Goal: Task Accomplishment & Management: Manage account settings

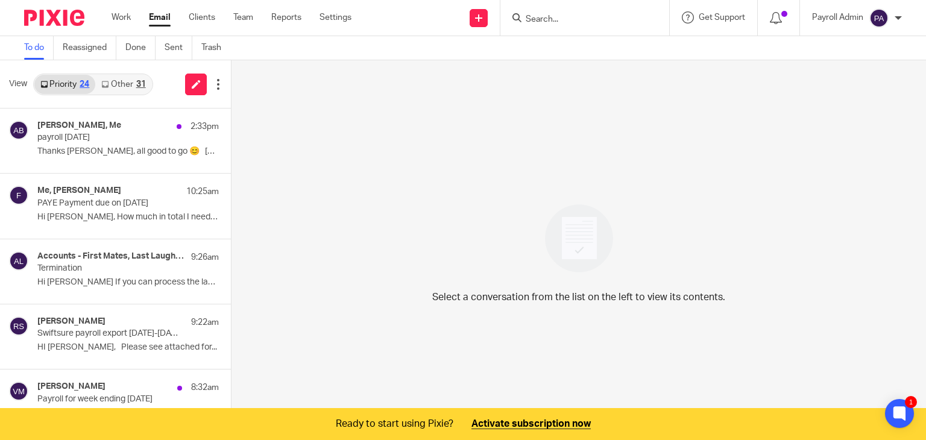
scroll to position [30, 0]
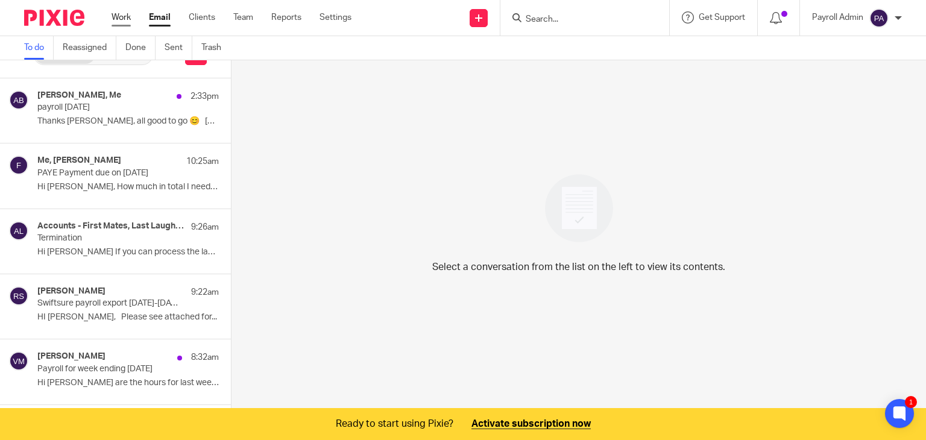
click at [121, 17] on link "Work" at bounding box center [121, 17] width 19 height 12
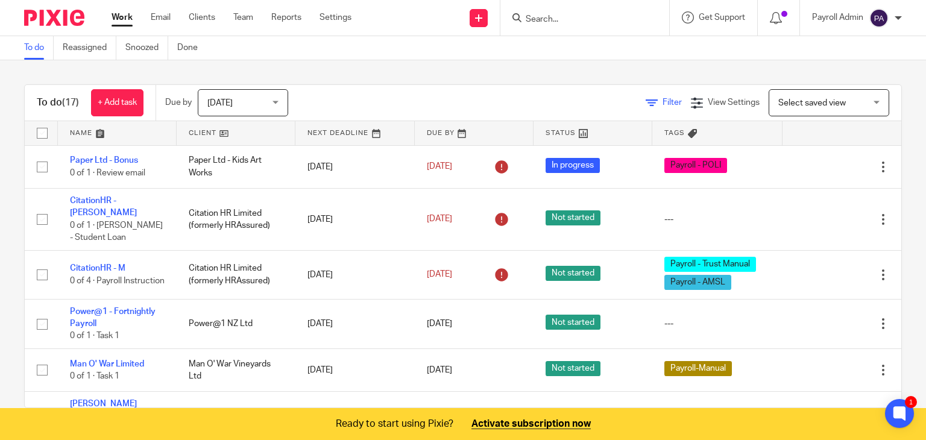
click at [646, 102] on icon at bounding box center [652, 103] width 12 height 12
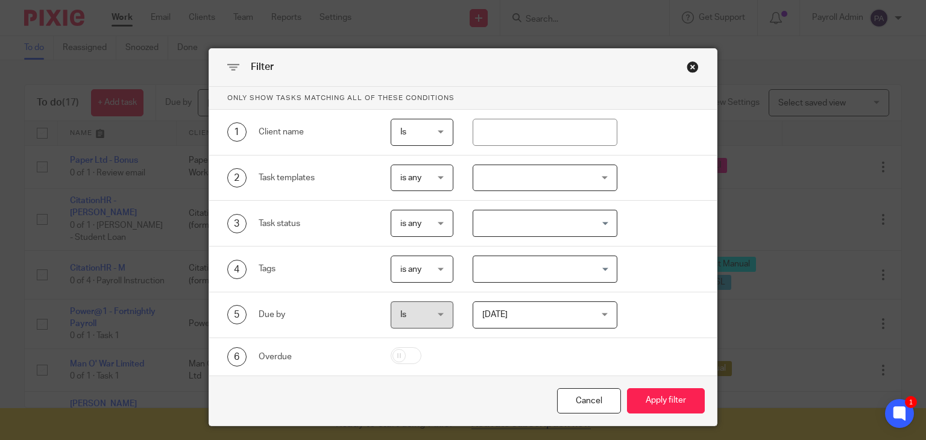
click at [602, 269] on input "Search for option" at bounding box center [543, 269] width 136 height 21
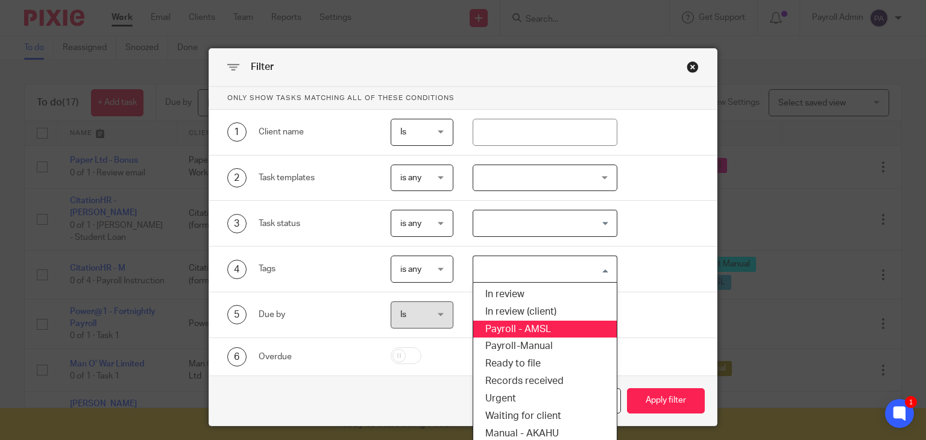
click at [537, 321] on li "Payroll - AMSL" at bounding box center [544, 329] width 143 height 17
click at [603, 266] on input "Search for option" at bounding box center [583, 269] width 53 height 21
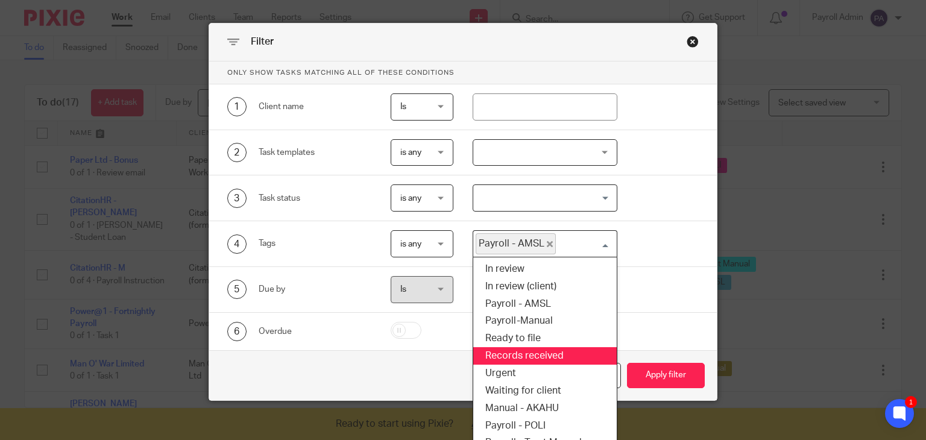
scroll to position [40, 0]
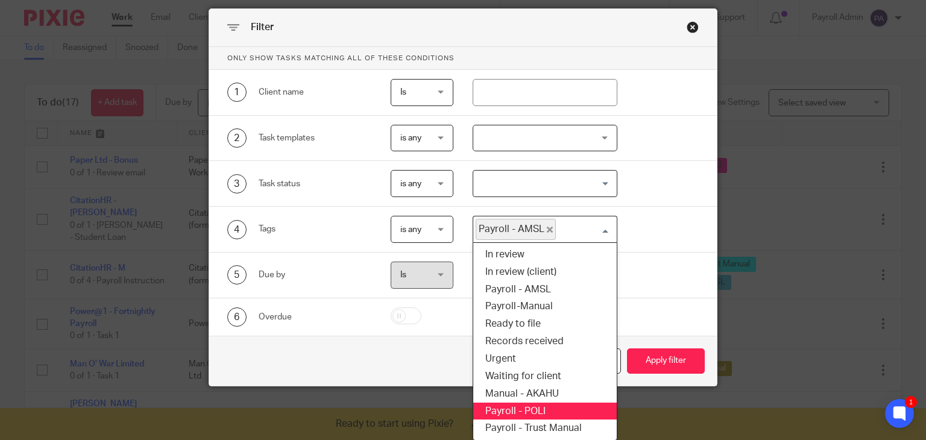
click at [525, 403] on li "Payroll - POLI" at bounding box center [544, 411] width 143 height 17
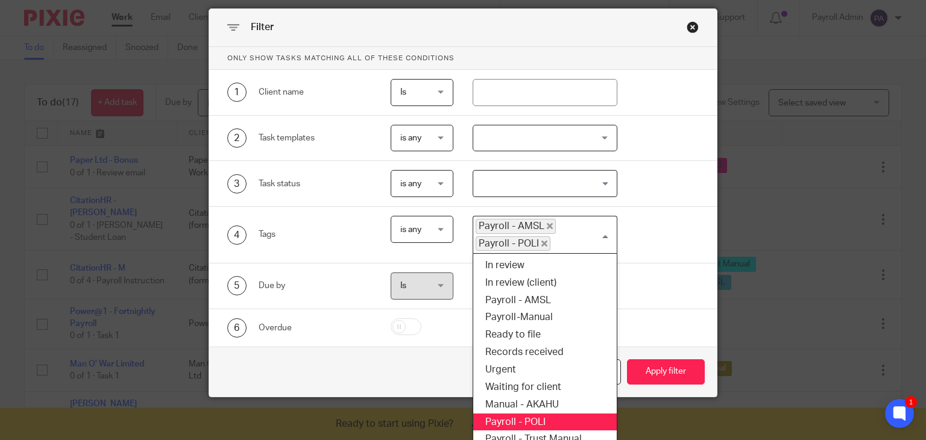
click at [601, 227] on div "Payroll - AMSL Payroll - POLI" at bounding box center [542, 233] width 138 height 34
click at [556, 437] on li "Payroll - Trust Manual" at bounding box center [544, 438] width 143 height 17
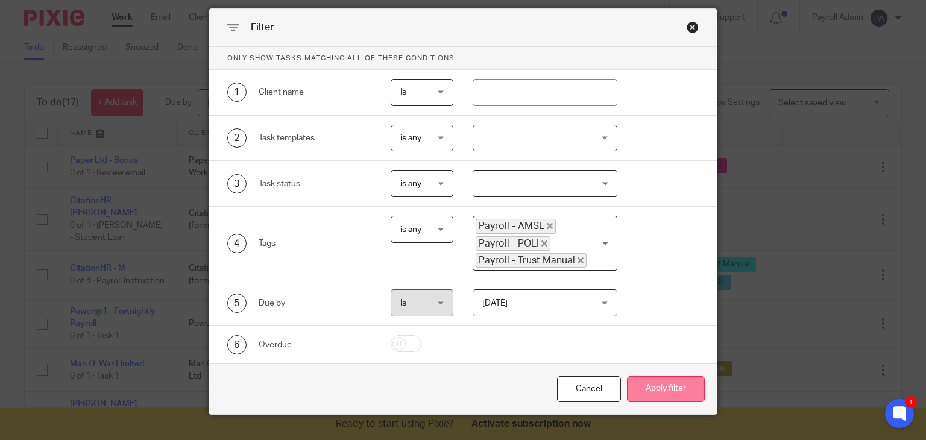
click at [679, 385] on button "Apply filter" at bounding box center [666, 389] width 78 height 26
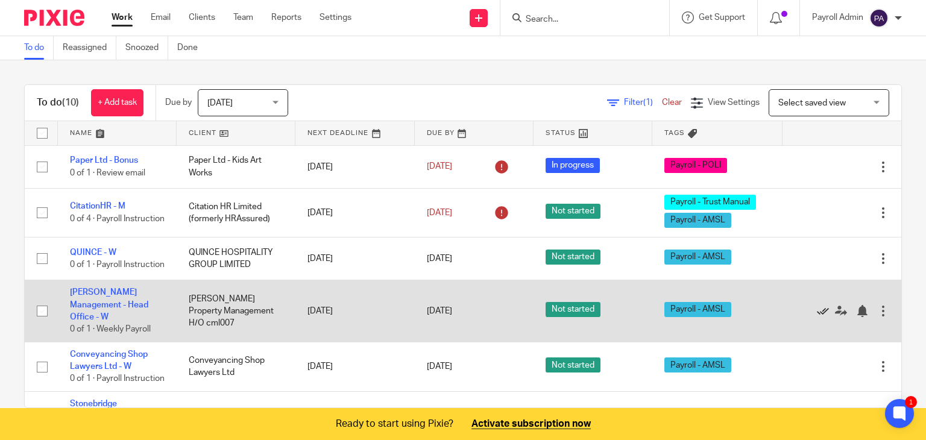
click at [817, 312] on icon at bounding box center [823, 311] width 12 height 12
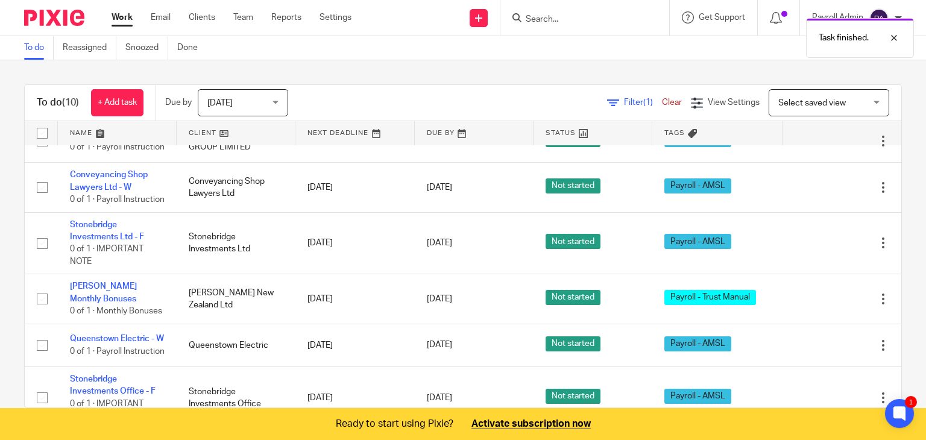
scroll to position [121, 0]
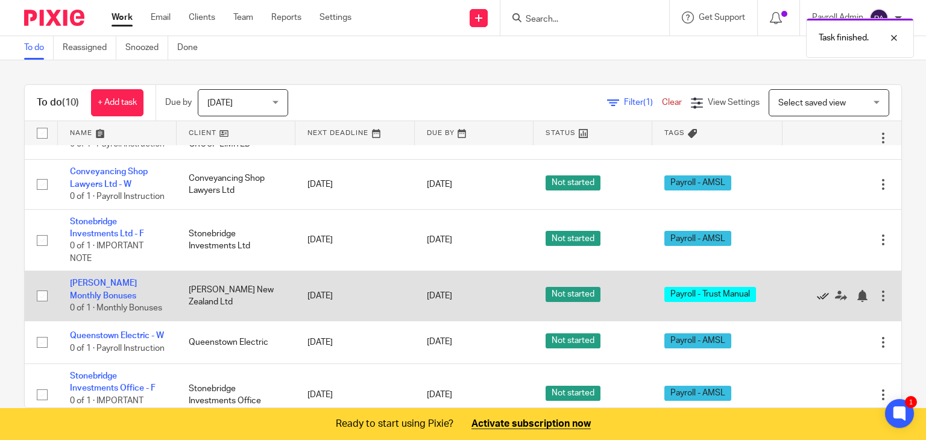
click at [817, 302] on icon at bounding box center [823, 296] width 12 height 12
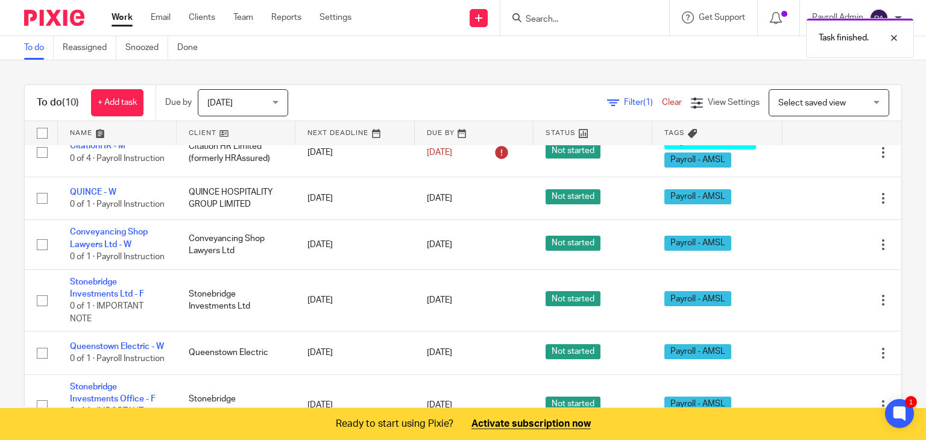
scroll to position [0, 0]
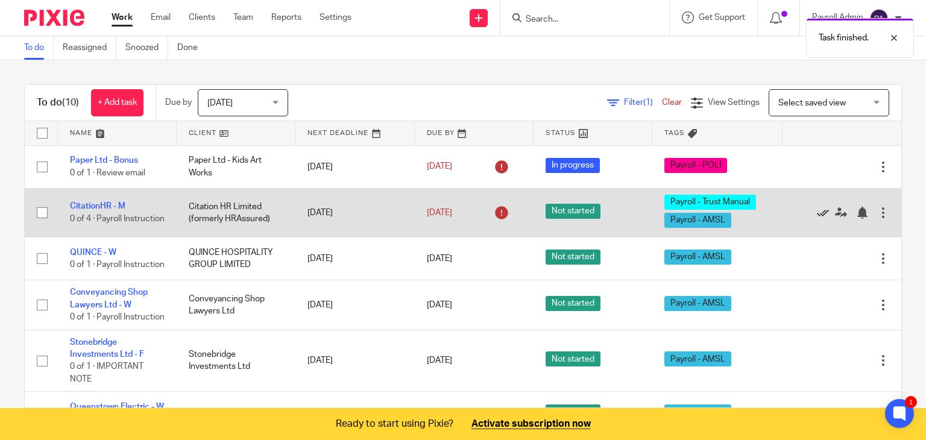
click at [817, 209] on icon at bounding box center [823, 213] width 12 height 12
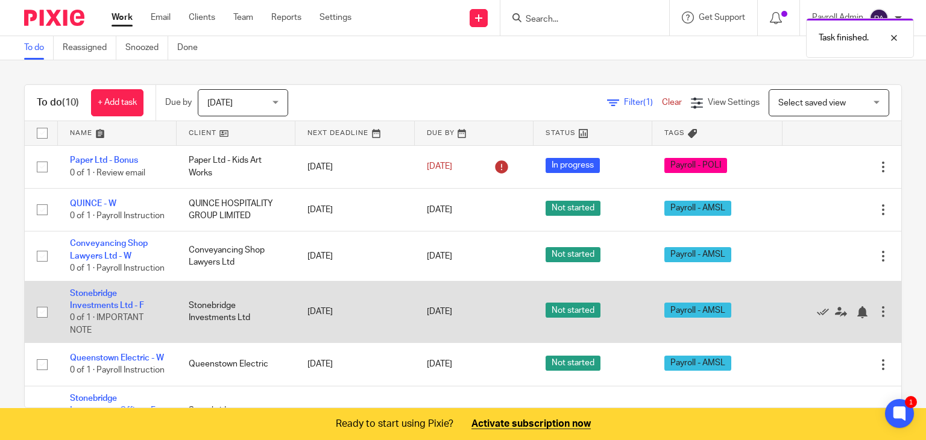
scroll to position [60, 0]
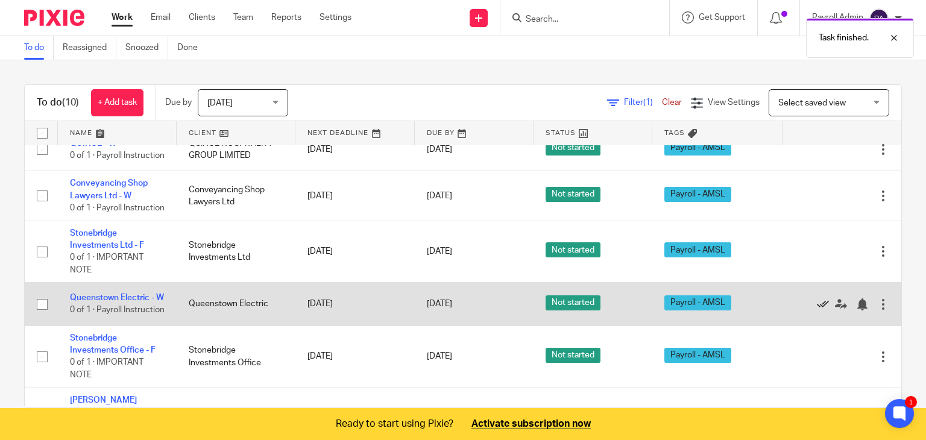
click at [817, 311] on icon at bounding box center [823, 304] width 12 height 12
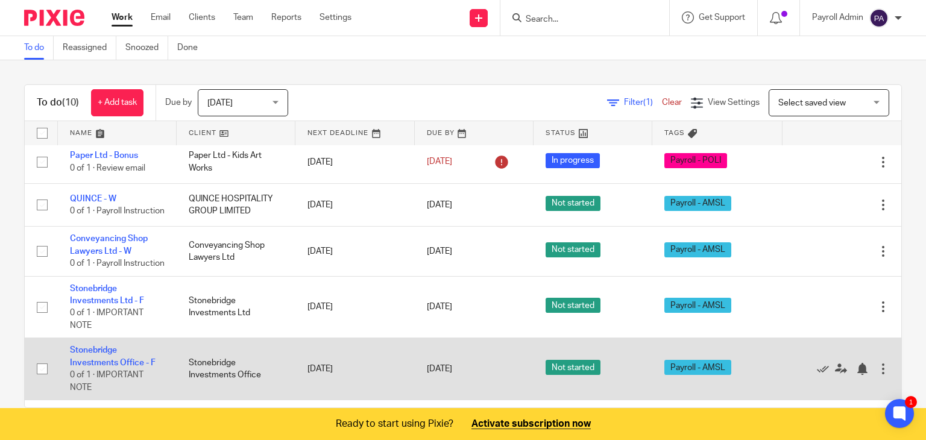
scroll to position [0, 0]
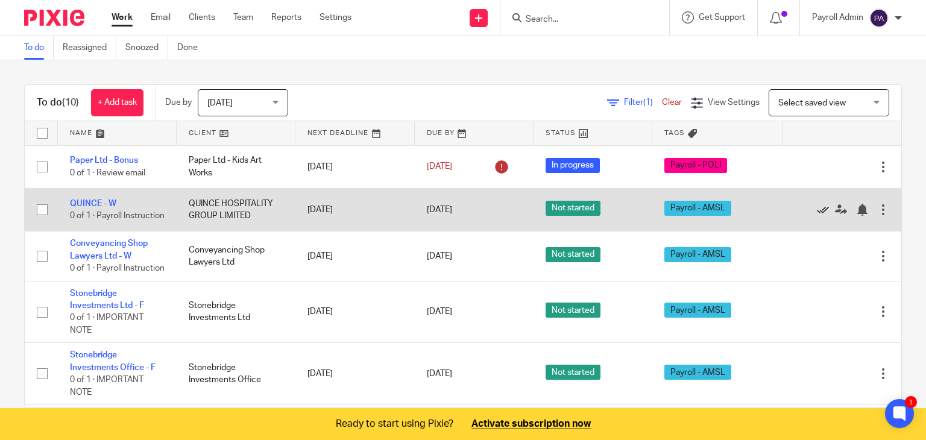
click at [817, 211] on icon at bounding box center [823, 210] width 12 height 12
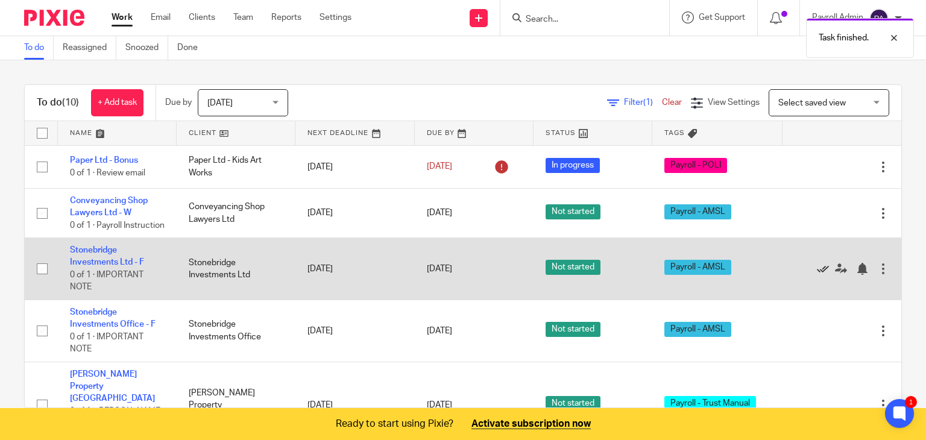
click at [817, 275] on icon at bounding box center [823, 269] width 12 height 12
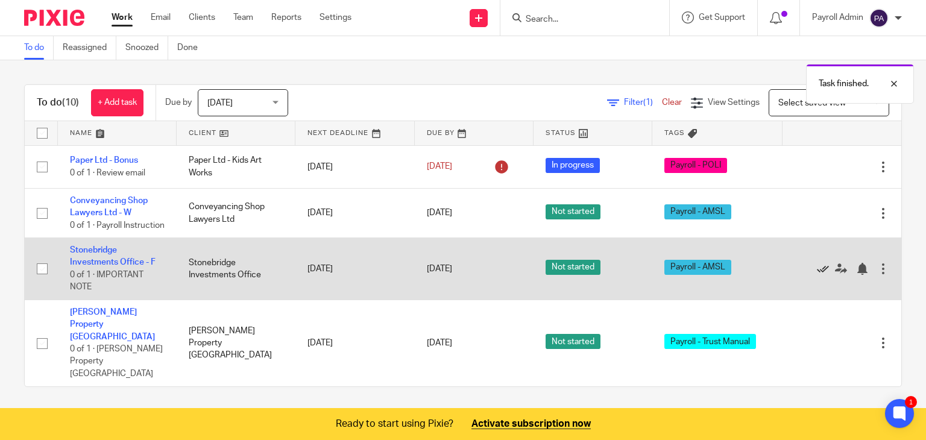
click at [817, 275] on icon at bounding box center [823, 269] width 12 height 12
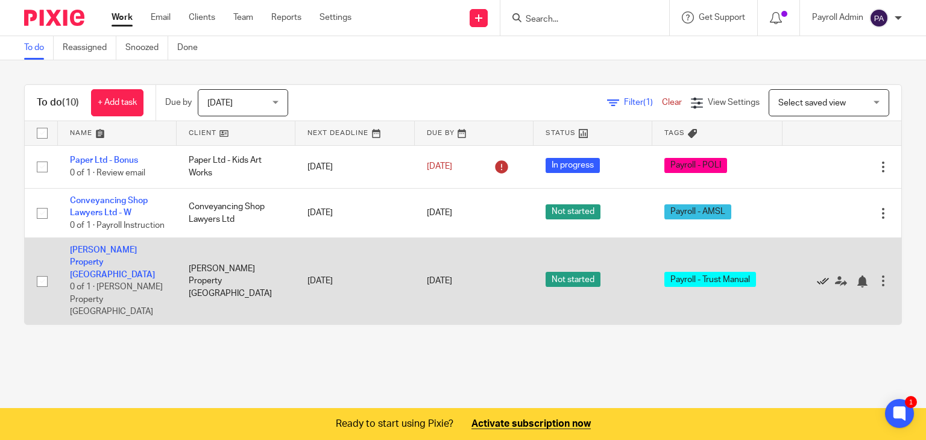
click at [817, 279] on icon at bounding box center [823, 282] width 12 height 12
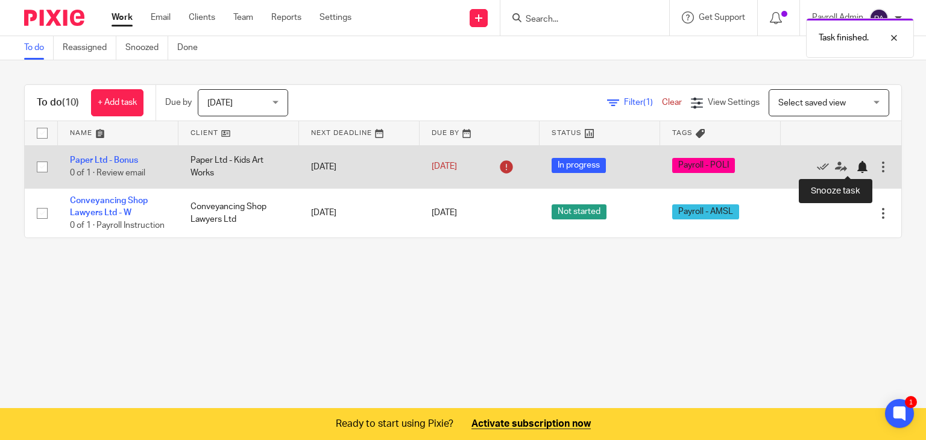
click at [856, 168] on div at bounding box center [862, 167] width 12 height 12
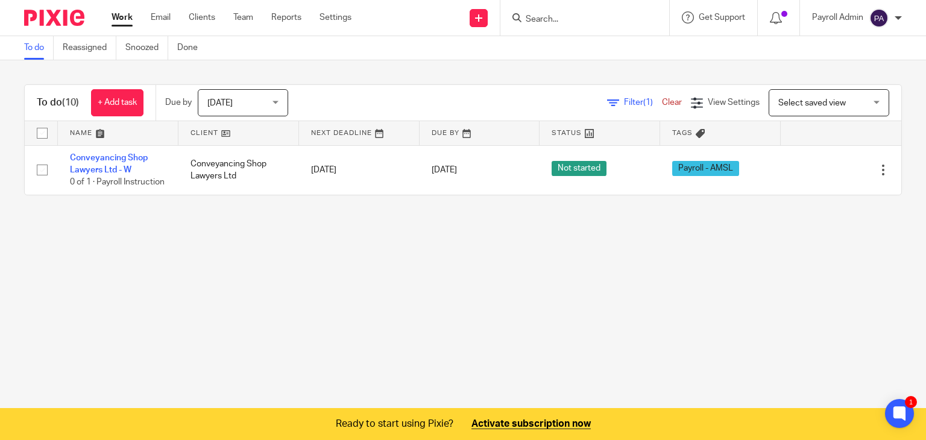
click at [662, 104] on link "Clear" at bounding box center [672, 102] width 20 height 8
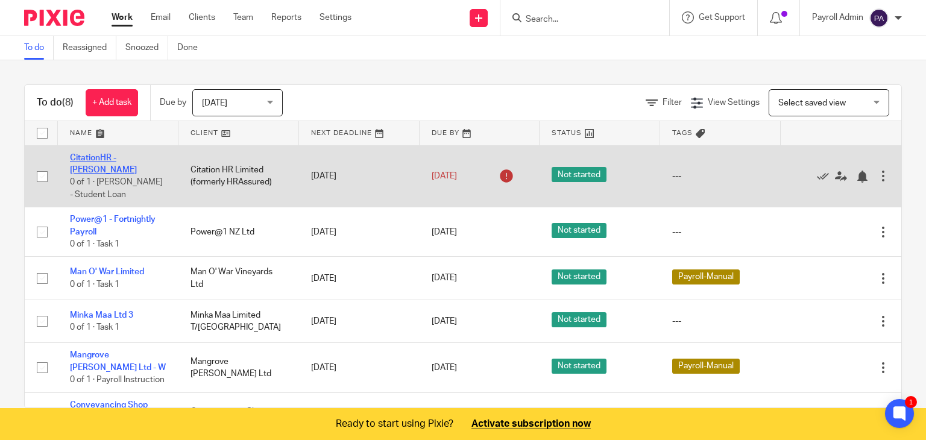
click at [101, 154] on link "CitationHR - [PERSON_NAME]" at bounding box center [103, 164] width 67 height 20
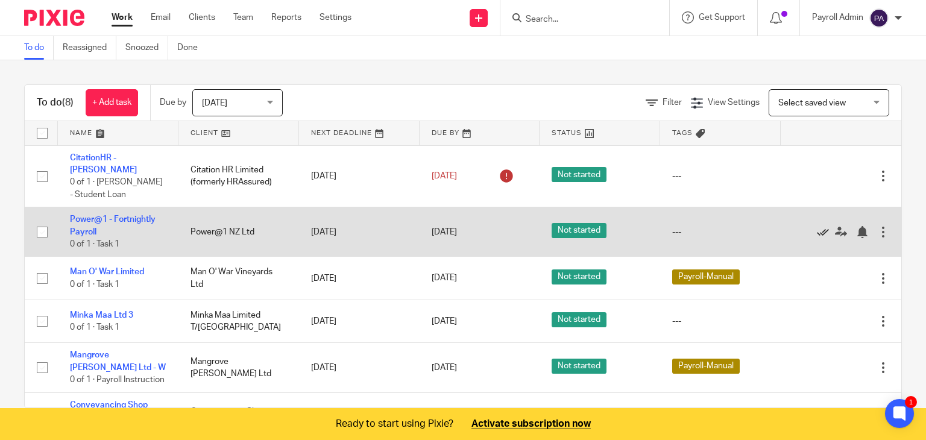
click at [817, 228] on icon at bounding box center [823, 232] width 12 height 12
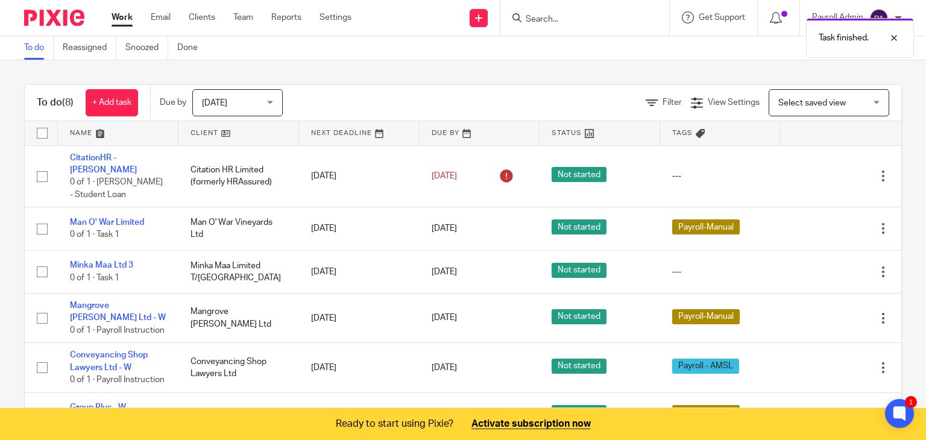
click at [817, 228] on icon at bounding box center [823, 229] width 12 height 12
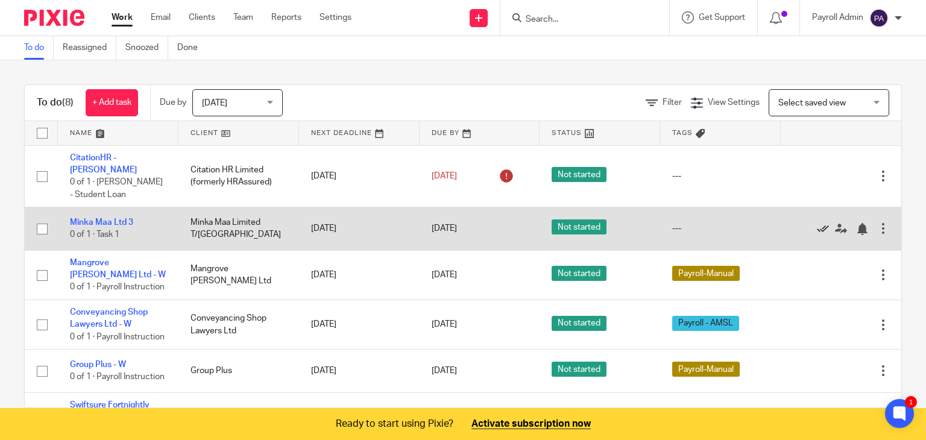
click at [817, 227] on icon at bounding box center [823, 229] width 12 height 12
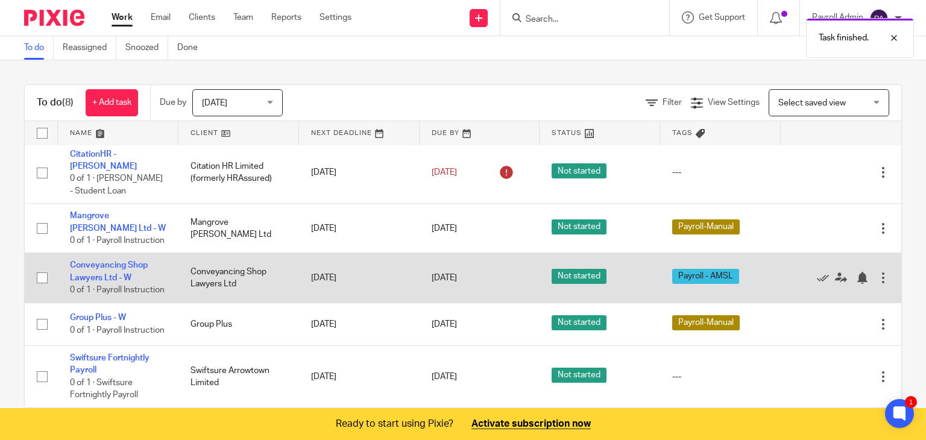
scroll to position [22, 0]
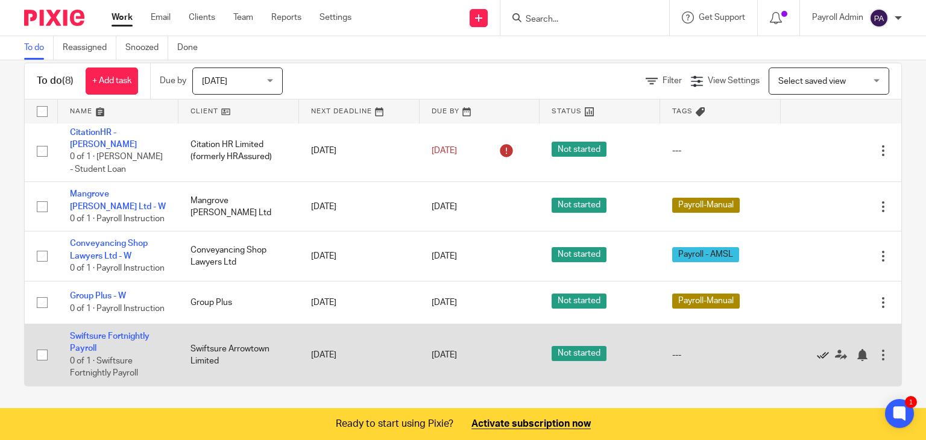
click at [817, 350] on icon at bounding box center [823, 355] width 12 height 12
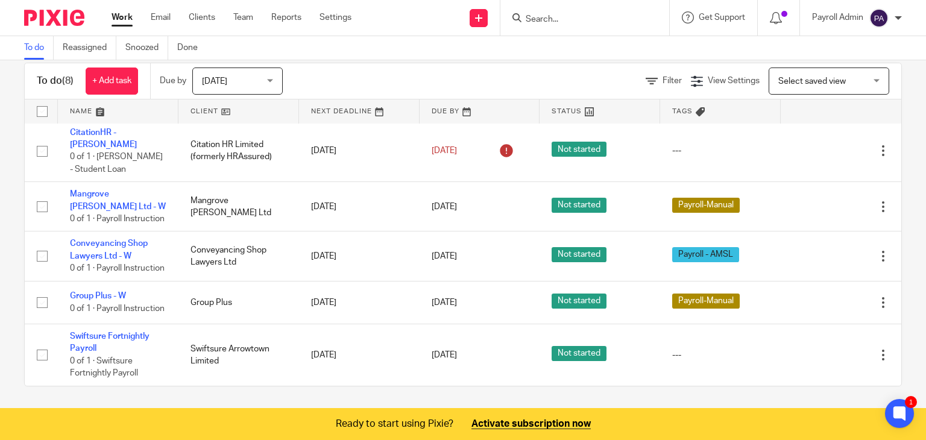
scroll to position [0, 0]
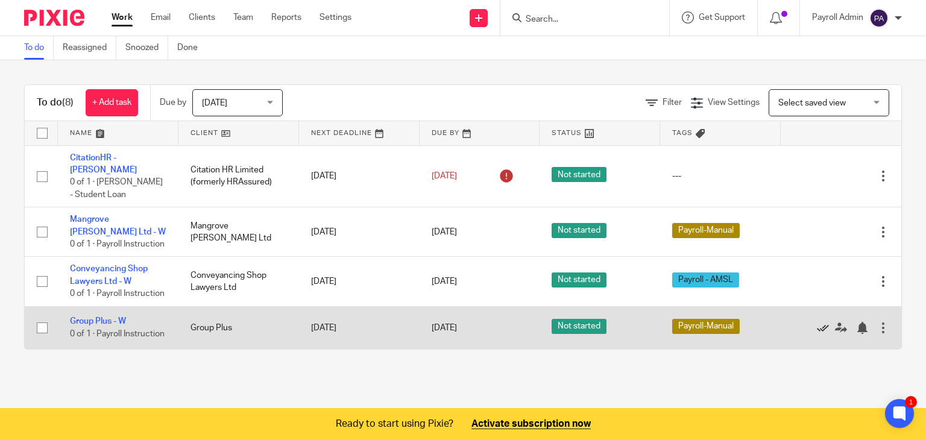
click at [817, 334] on icon at bounding box center [823, 328] width 12 height 12
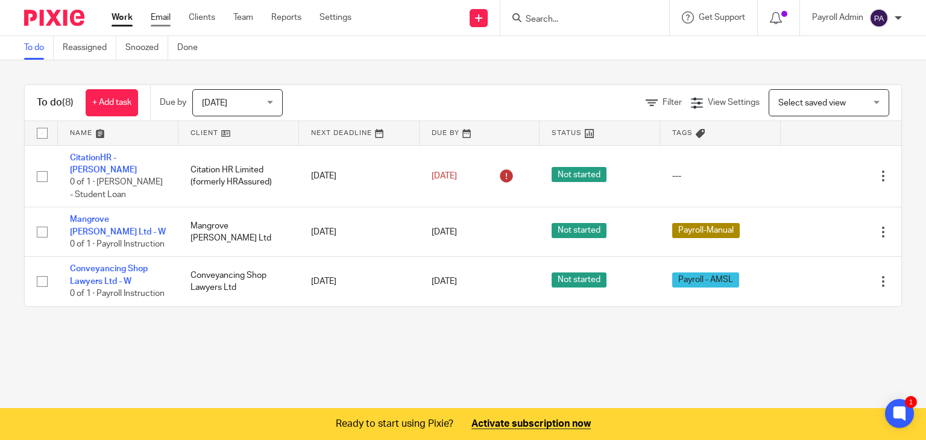
click at [170, 18] on link "Email" at bounding box center [161, 17] width 20 height 12
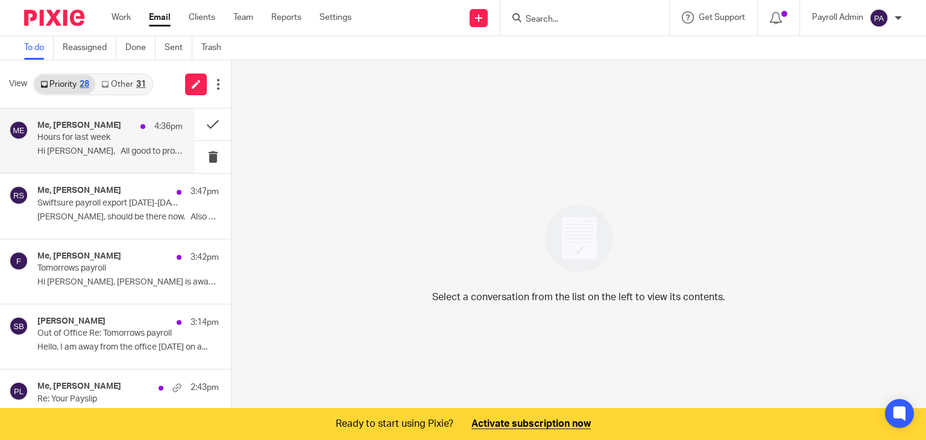
click at [114, 139] on p "Hours for last week" at bounding box center [95, 138] width 116 height 10
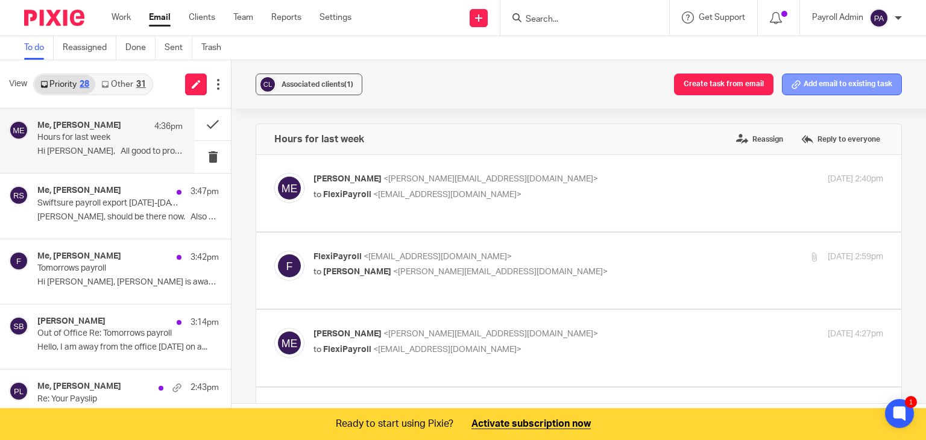
click at [837, 82] on button "Add email to existing task" at bounding box center [842, 85] width 120 height 22
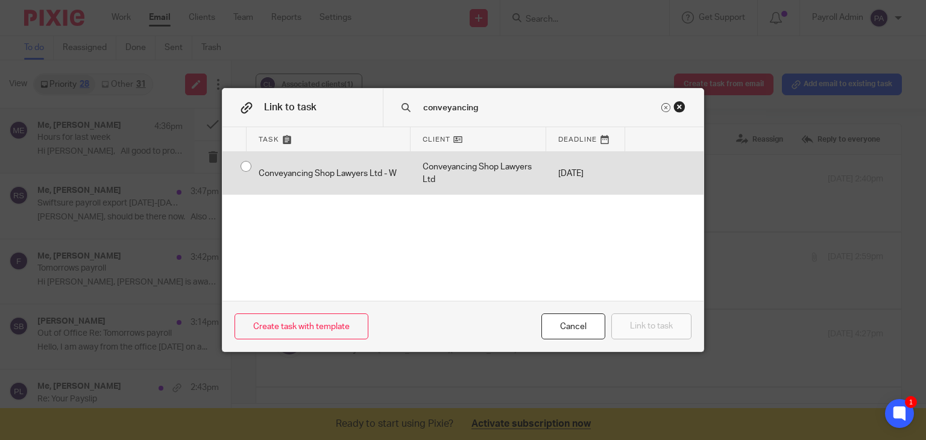
type input "conveyancing"
click at [241, 166] on input "radio" at bounding box center [246, 166] width 23 height 23
radio input "false"
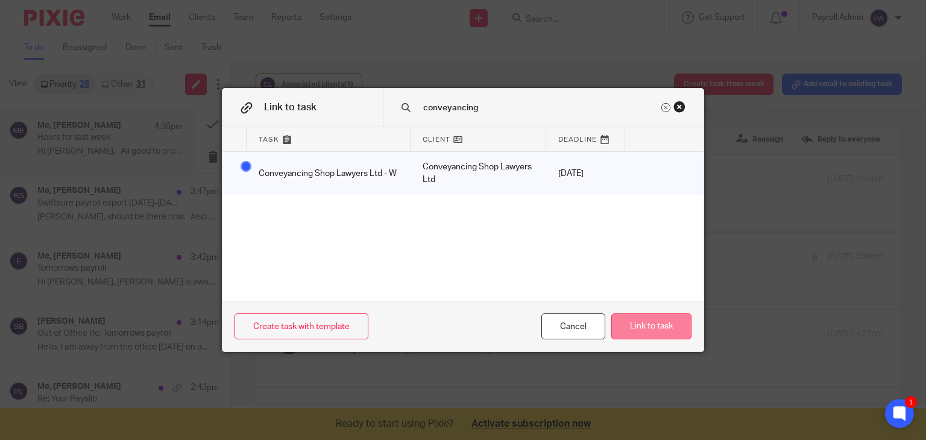
click at [663, 327] on button "Link to task" at bounding box center [651, 327] width 80 height 26
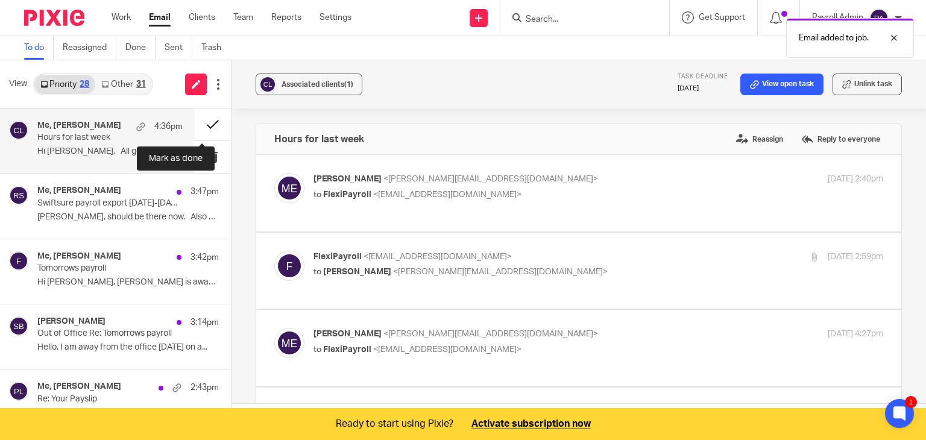
click at [197, 123] on button at bounding box center [213, 125] width 36 height 32
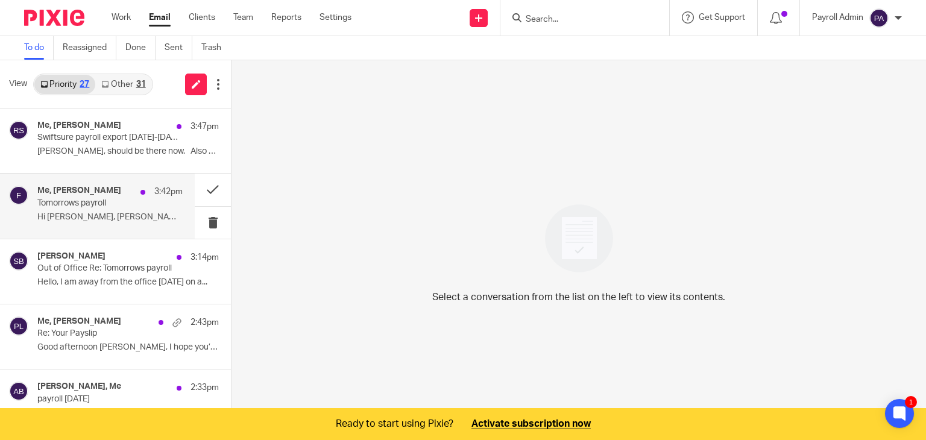
click at [59, 191] on h4 "Me, [PERSON_NAME]" at bounding box center [79, 191] width 84 height 10
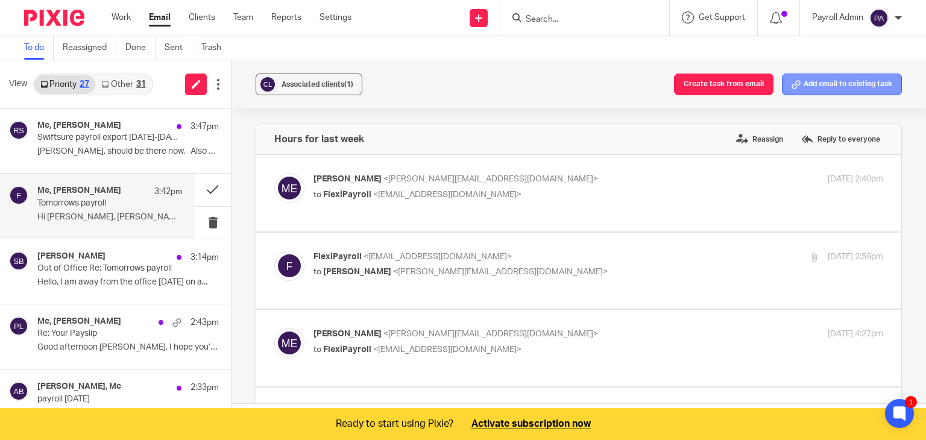
click at [847, 92] on button "Add email to existing task" at bounding box center [842, 85] width 120 height 22
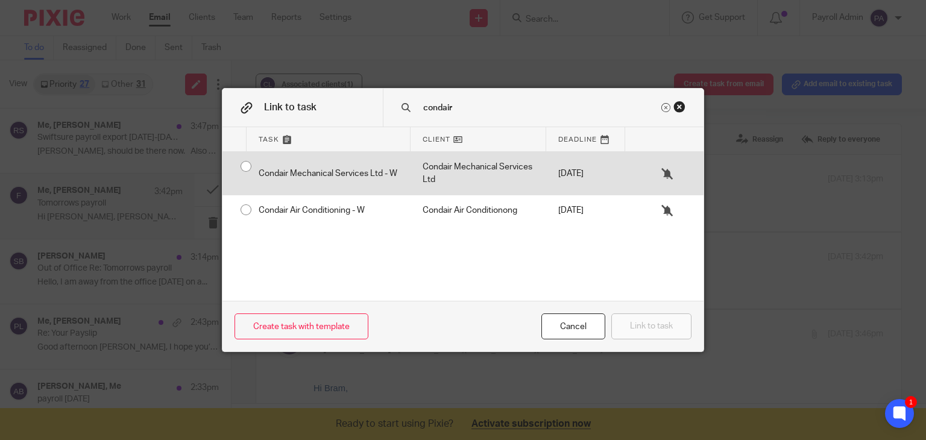
type input "condair"
click at [247, 164] on div "Condair Mechanical Services Ltd - W" at bounding box center [329, 173] width 164 height 43
radio input "true"
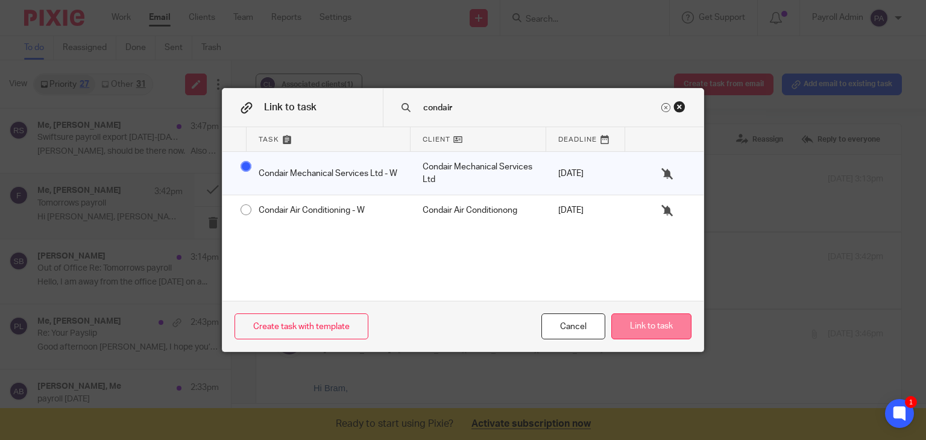
click at [640, 321] on button "Link to task" at bounding box center [651, 327] width 80 height 26
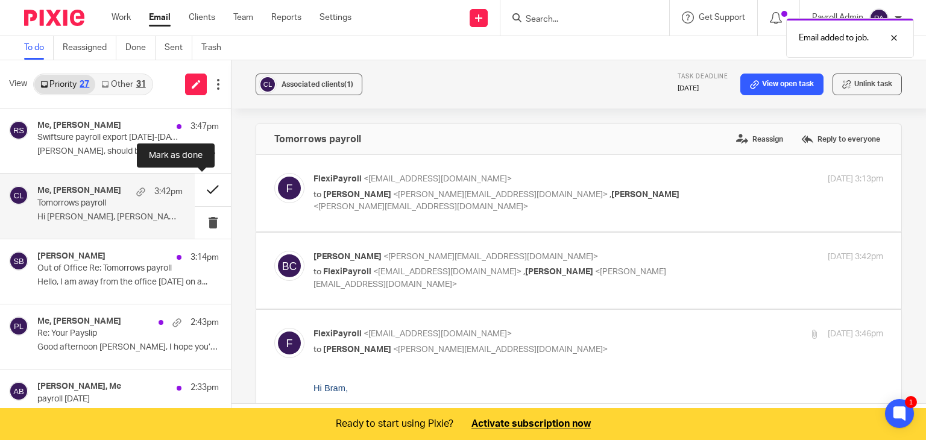
click at [200, 186] on button at bounding box center [213, 190] width 36 height 32
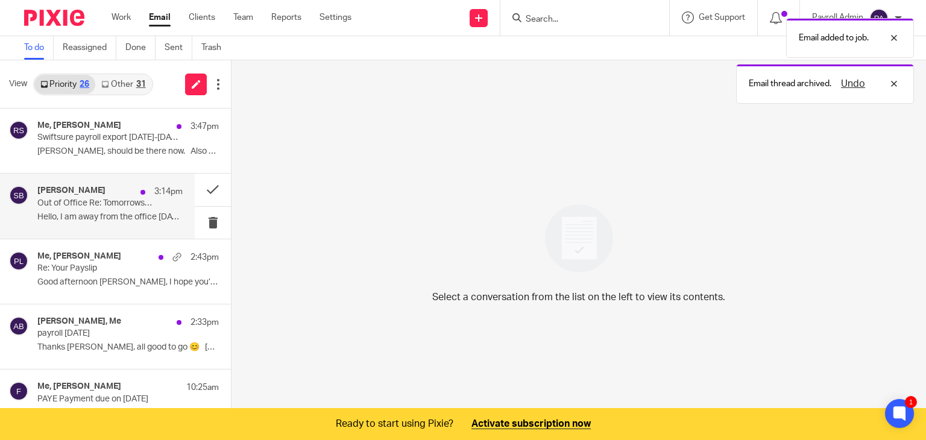
click at [82, 206] on p "Out of Office Re: Tomorrows payroll" at bounding box center [95, 203] width 116 height 10
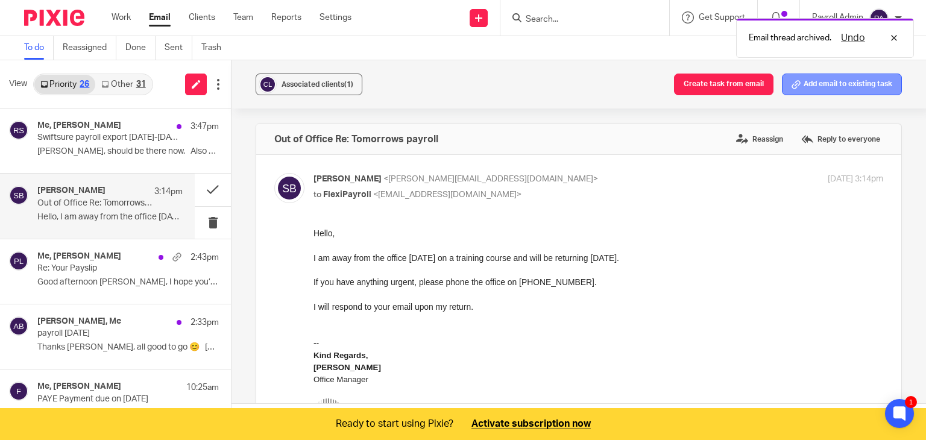
click at [830, 88] on button "Add email to existing task" at bounding box center [842, 85] width 120 height 22
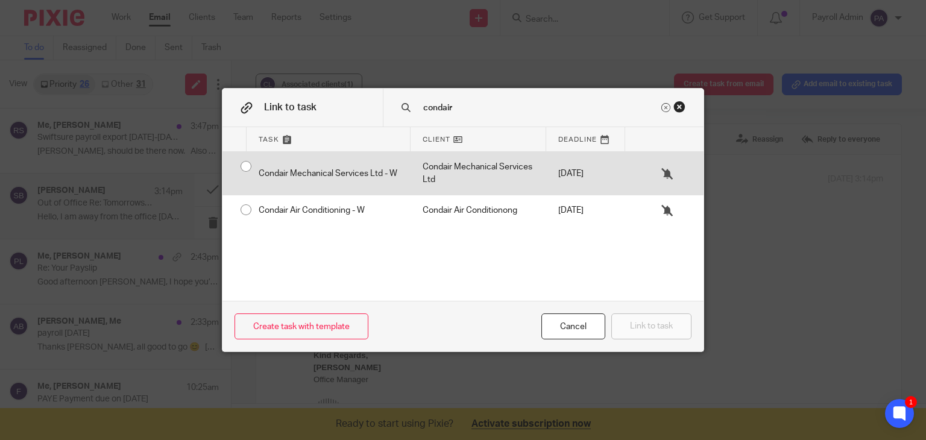
type input "condair"
click at [240, 167] on input "radio" at bounding box center [246, 166] width 23 height 23
radio input "false"
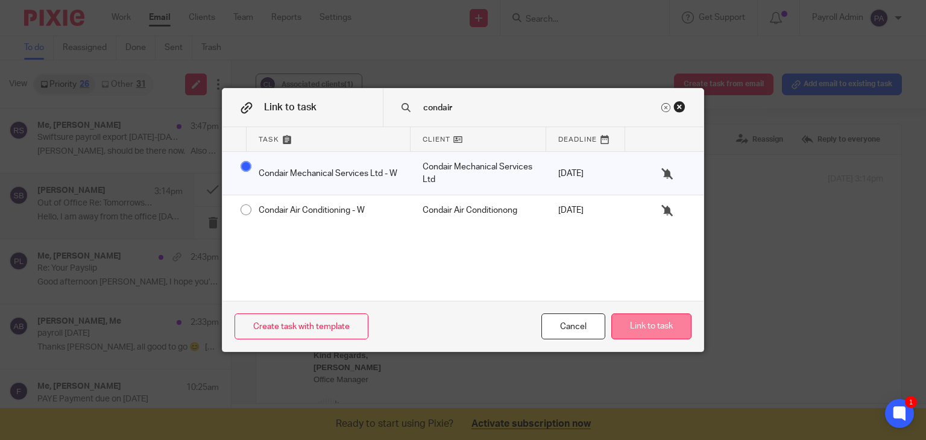
click at [655, 333] on button "Link to task" at bounding box center [651, 327] width 80 height 26
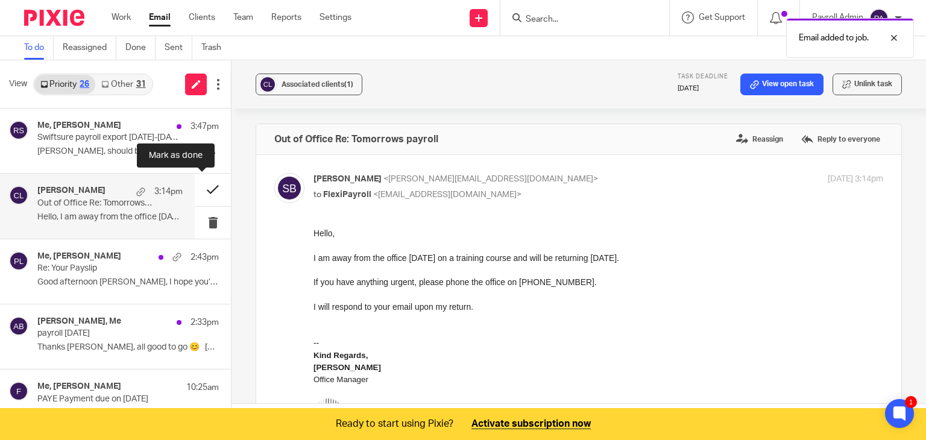
click at [198, 189] on button at bounding box center [213, 190] width 36 height 32
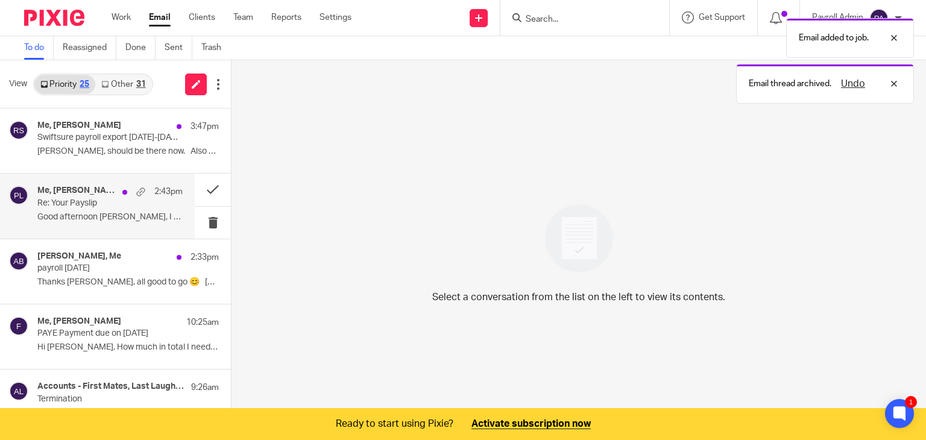
click at [92, 198] on p "Re: Your Payslip" at bounding box center [95, 203] width 116 height 10
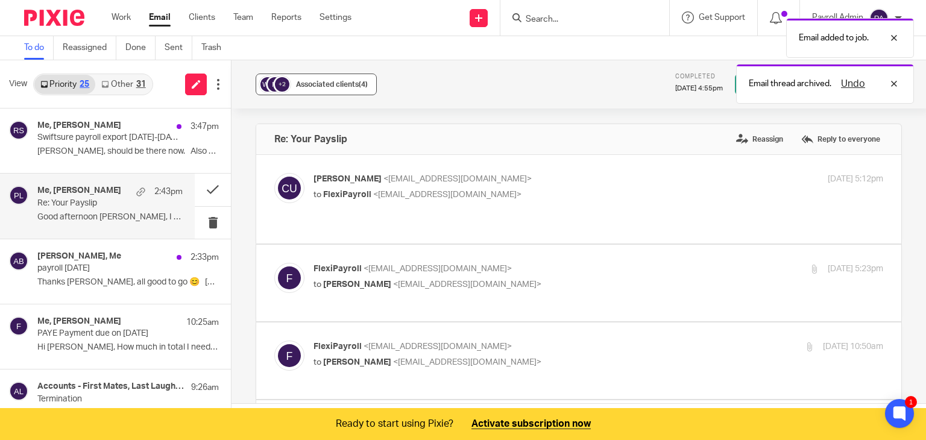
click at [337, 86] on span "Associated clients (4)" at bounding box center [332, 84] width 72 height 7
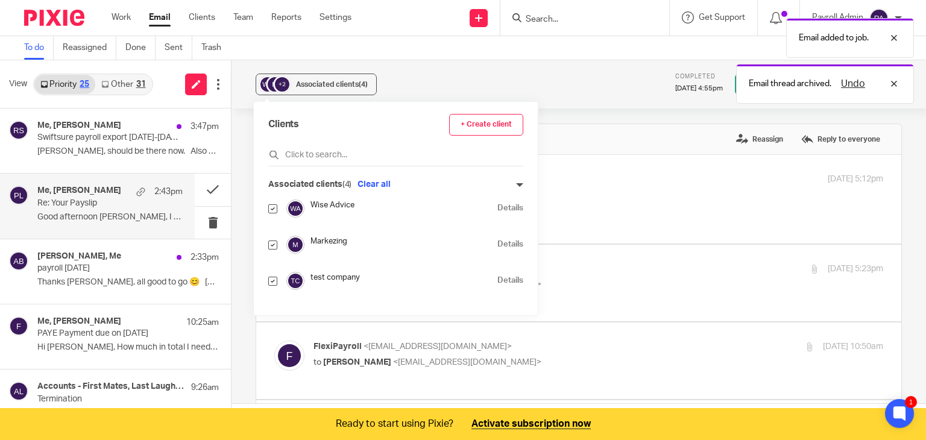
click at [273, 241] on input "checkbox" at bounding box center [272, 245] width 9 height 9
checkbox input "false"
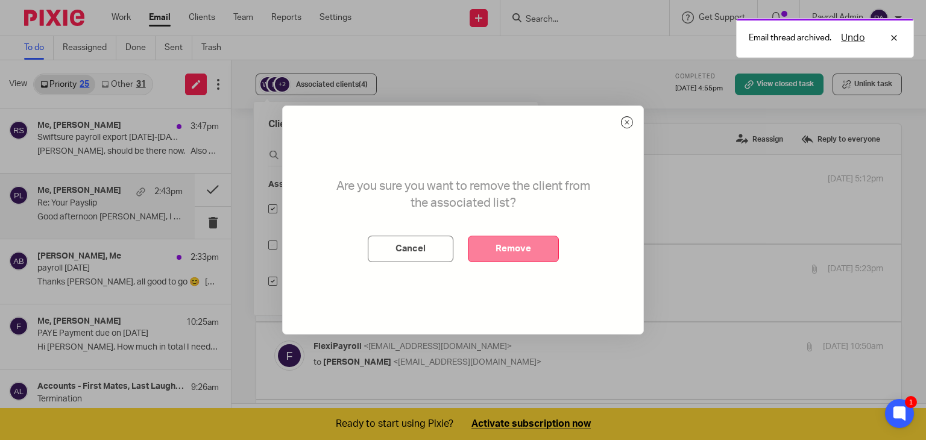
click at [506, 250] on button "Remove" at bounding box center [513, 249] width 91 height 27
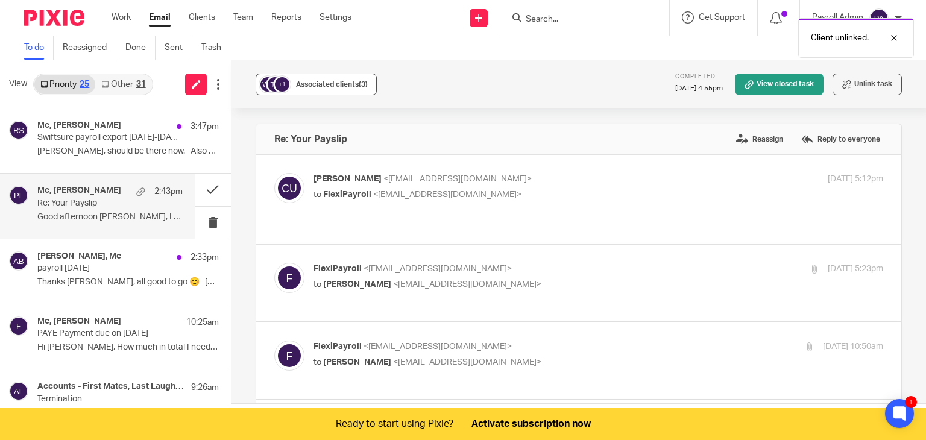
click at [346, 83] on span "Associated clients (3)" at bounding box center [332, 84] width 72 height 7
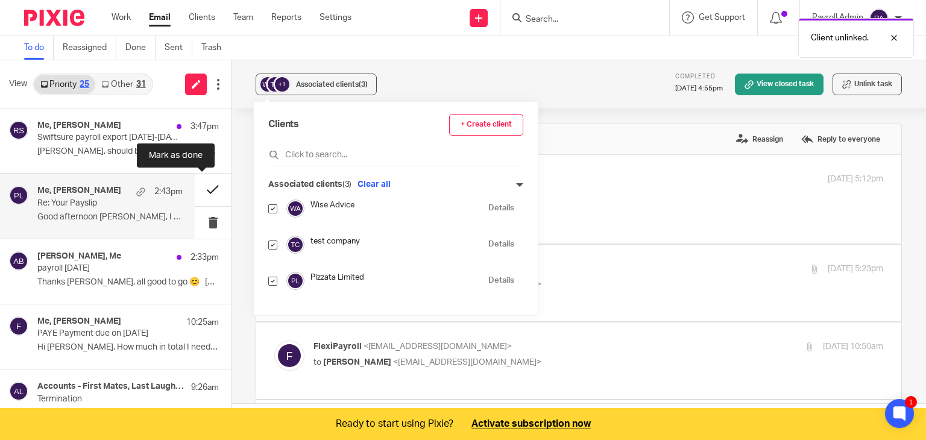
click at [195, 184] on button at bounding box center [213, 190] width 36 height 32
